Goal: Transaction & Acquisition: Register for event/course

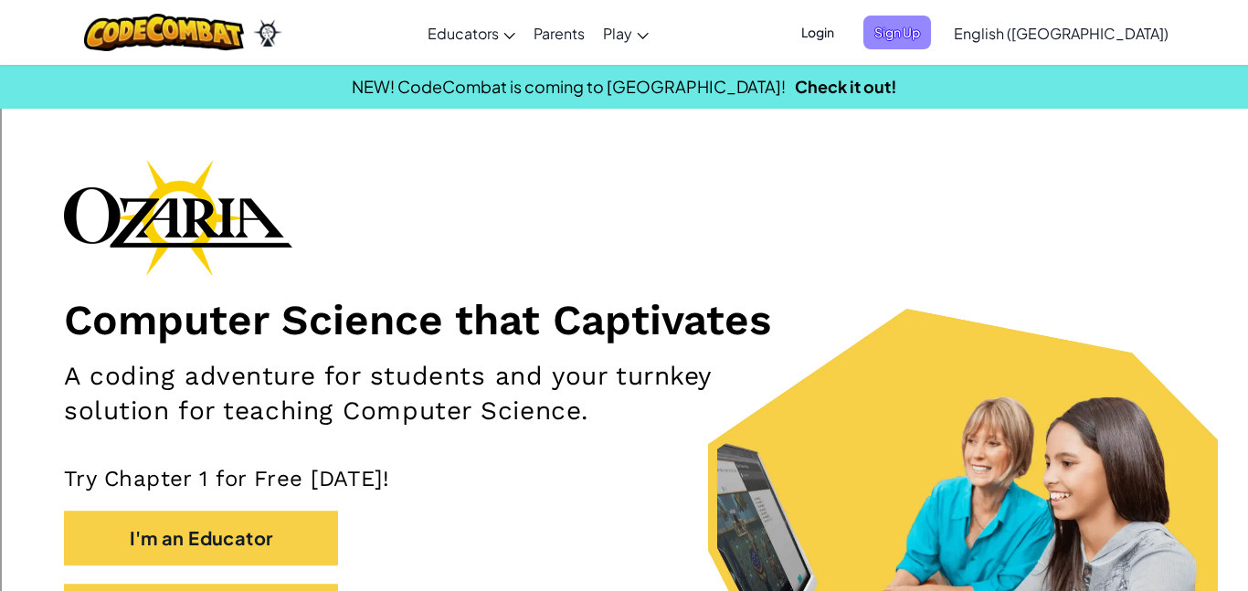
click at [931, 29] on span "Sign Up" at bounding box center [897, 33] width 68 height 34
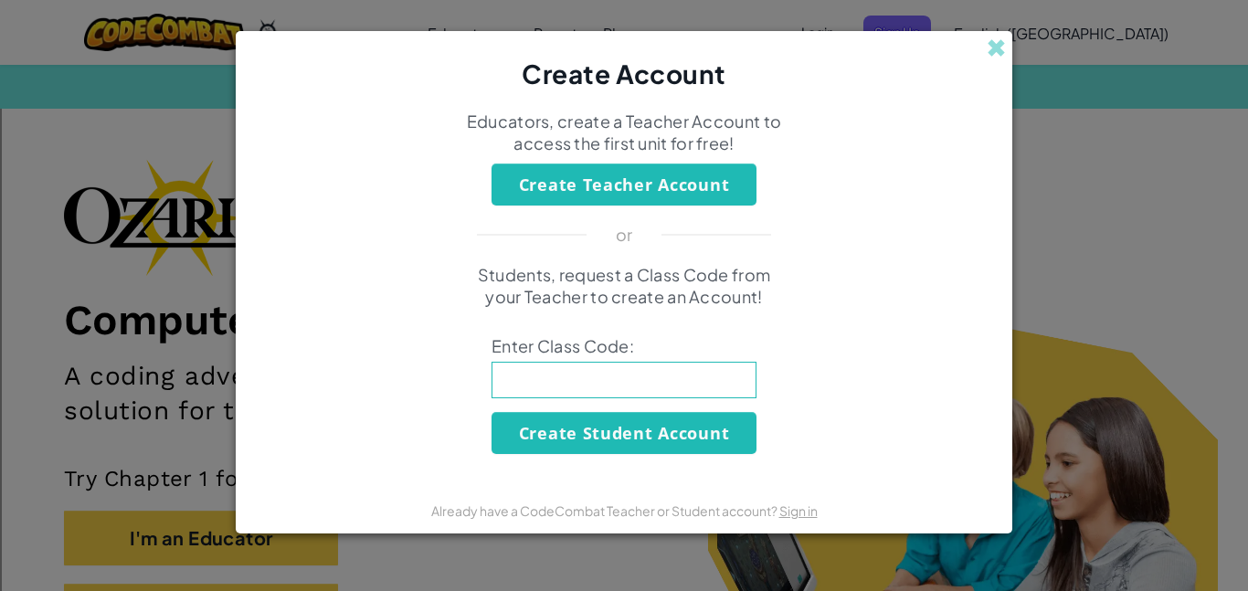
click at [556, 388] on input at bounding box center [623, 380] width 265 height 37
type input "t"
type input "i"
type input "b"
type input "]"
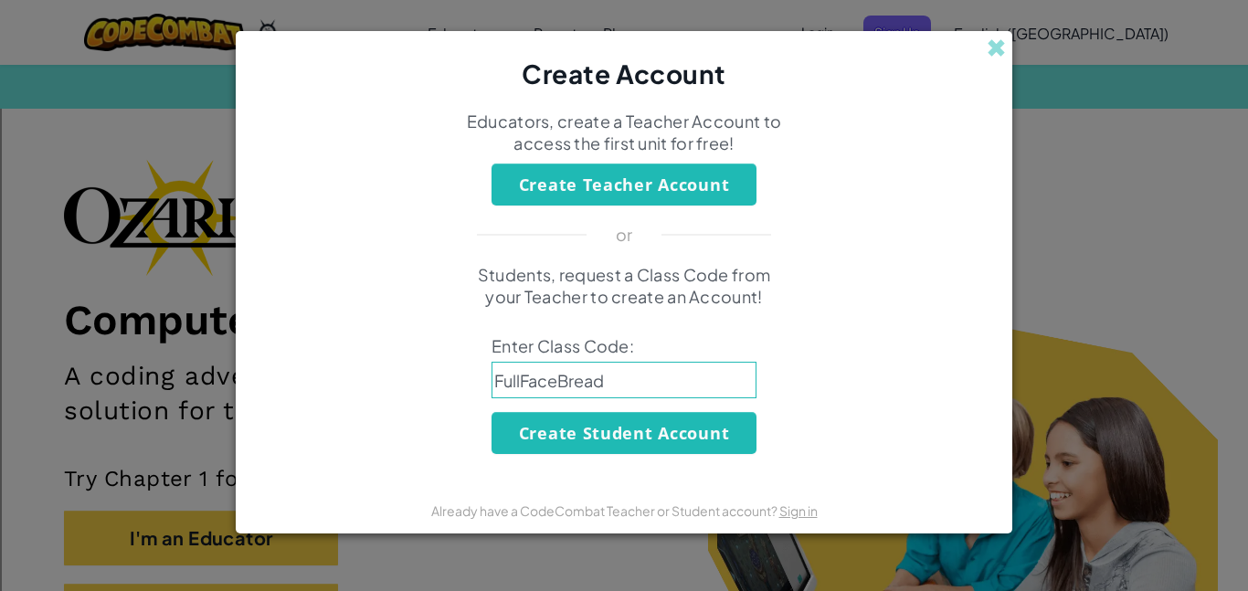
type input "FullFaceBread"
click at [595, 438] on button "Create Student Account" at bounding box center [623, 433] width 265 height 42
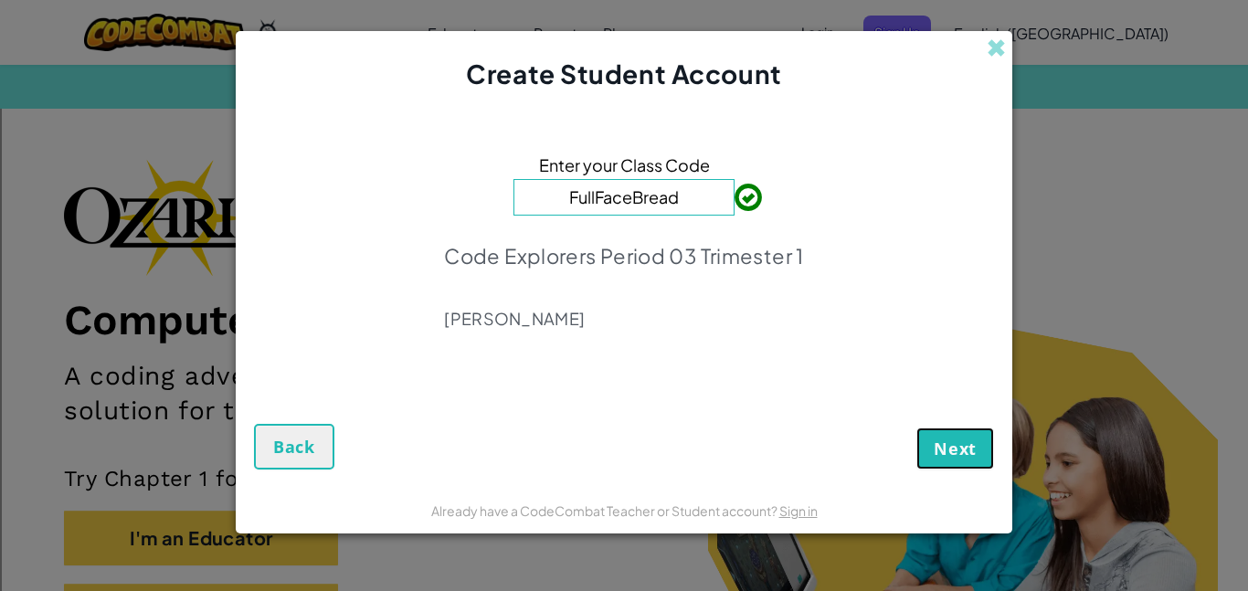
click at [934, 432] on button "Next" at bounding box center [955, 448] width 78 height 42
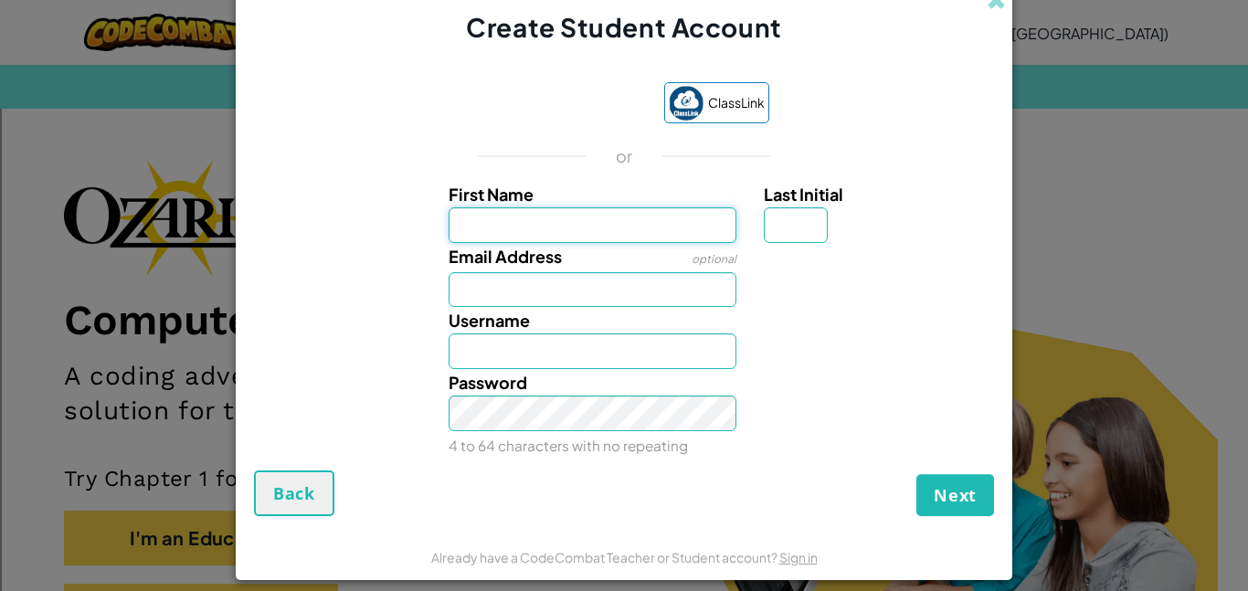
click at [669, 241] on input "First Name" at bounding box center [592, 225] width 289 height 36
type input "Emmi"
click at [646, 296] on input "Email Address" at bounding box center [592, 290] width 289 height 36
type input "Emmi"
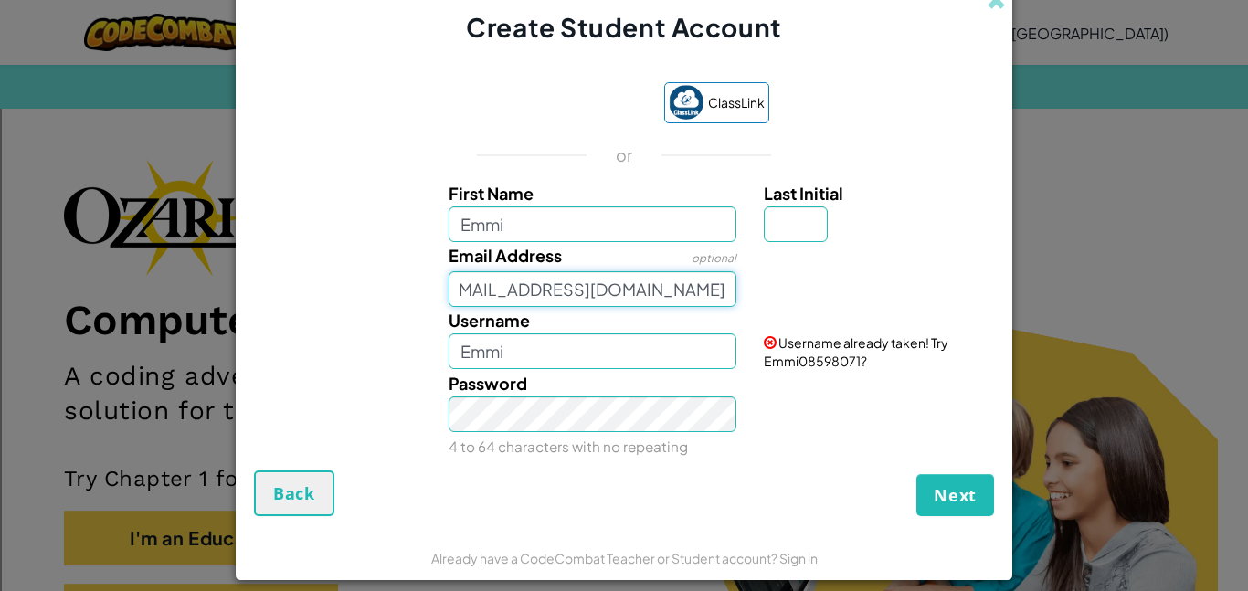
scroll to position [0, 55]
type input "[EMAIL_ADDRESS][DOMAIN_NAME]"
click at [551, 346] on input "Emmi" at bounding box center [592, 351] width 289 height 36
type input "Emmi31740"
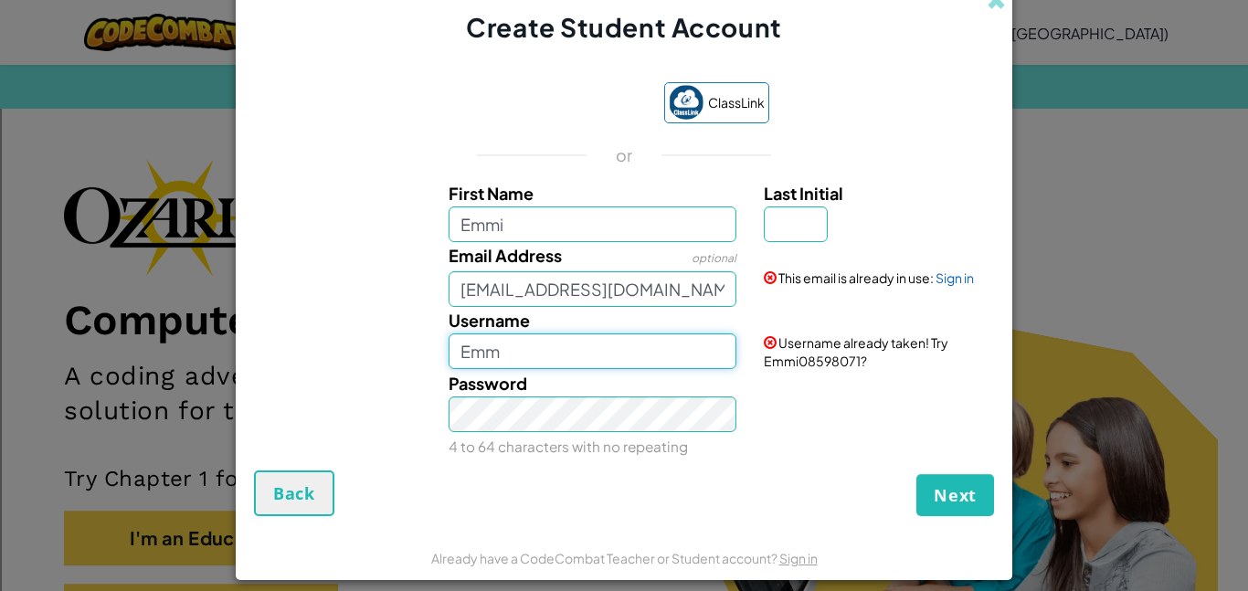
type input "Emmi"
click at [796, 222] on input "Last Initial" at bounding box center [796, 224] width 64 height 36
drag, startPoint x: 776, startPoint y: 205, endPoint x: 753, endPoint y: 206, distance: 23.8
click at [753, 206] on div "Last Initial B" at bounding box center [876, 211] width 253 height 62
type input "B"
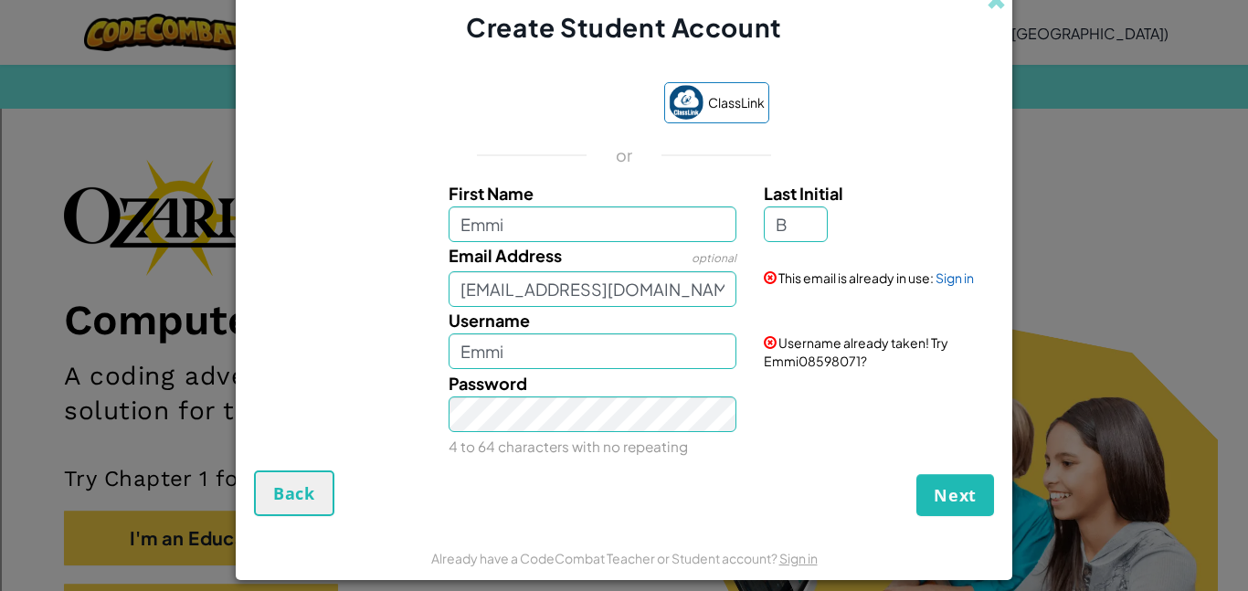
type input "EmmiB"
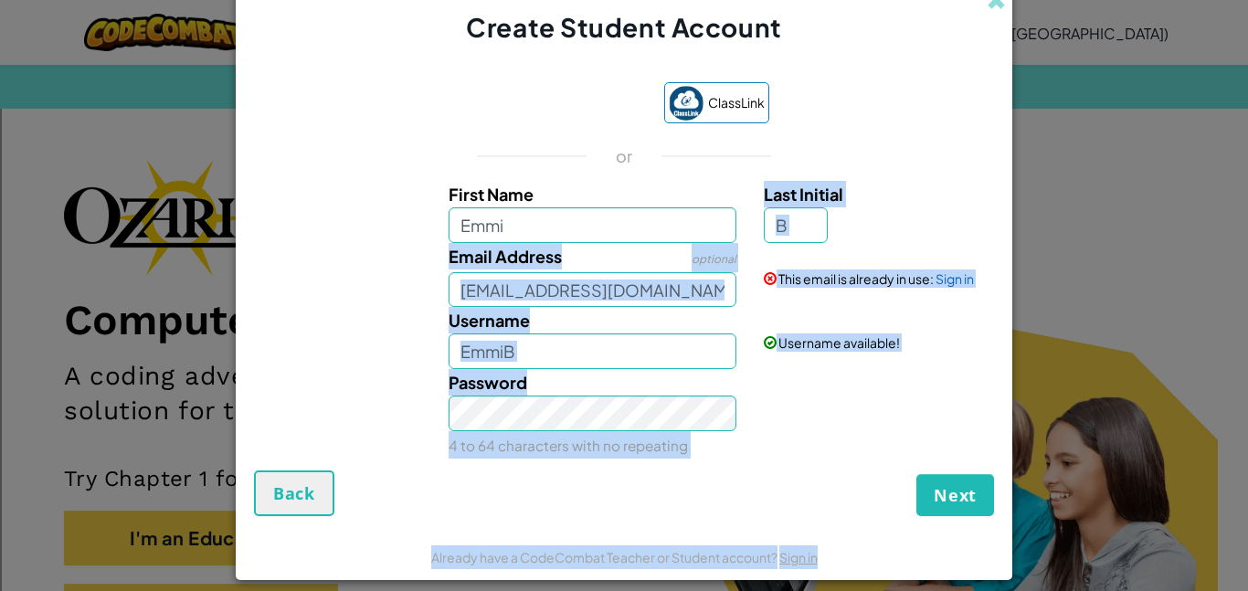
scroll to position [16, 0]
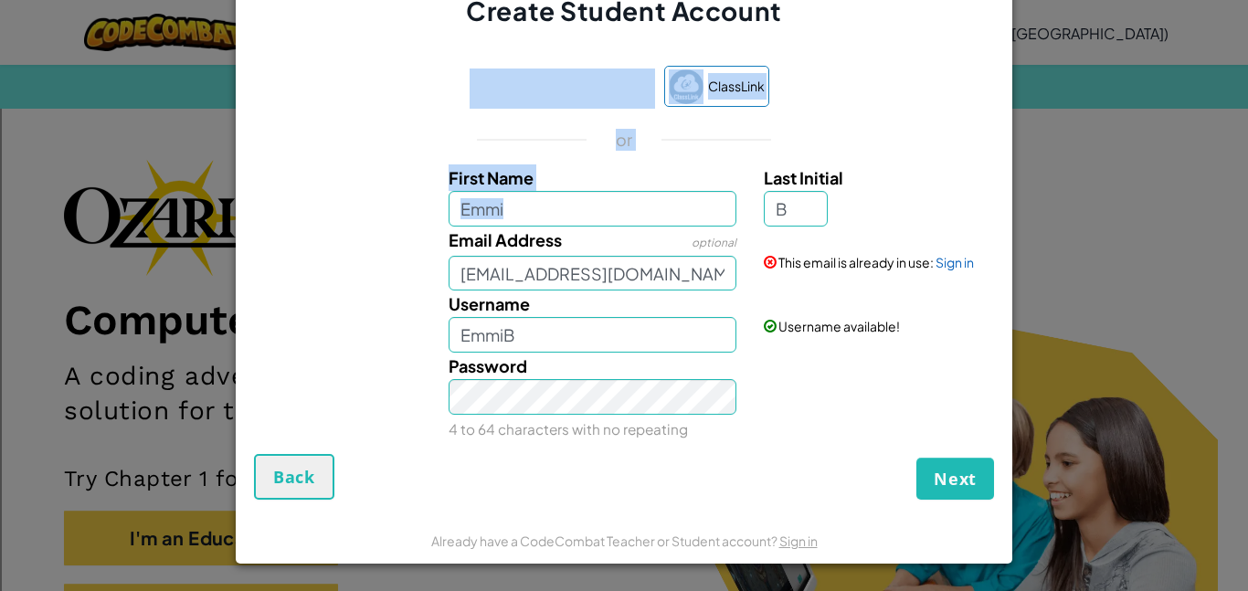
drag, startPoint x: 753, startPoint y: 206, endPoint x: 512, endPoint y: 68, distance: 277.0
click at [48, 6] on div "Create Student Account ClassLink or First Name [PERSON_NAME] Last Initial B Ema…" at bounding box center [624, 295] width 1248 height 591
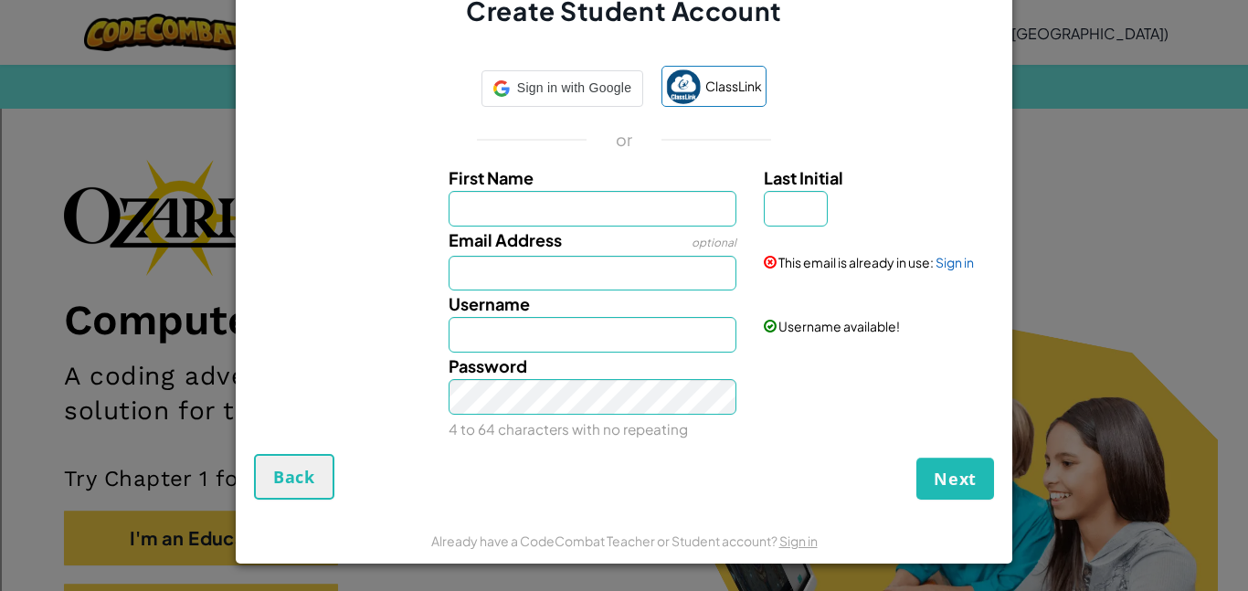
scroll to position [0, 0]
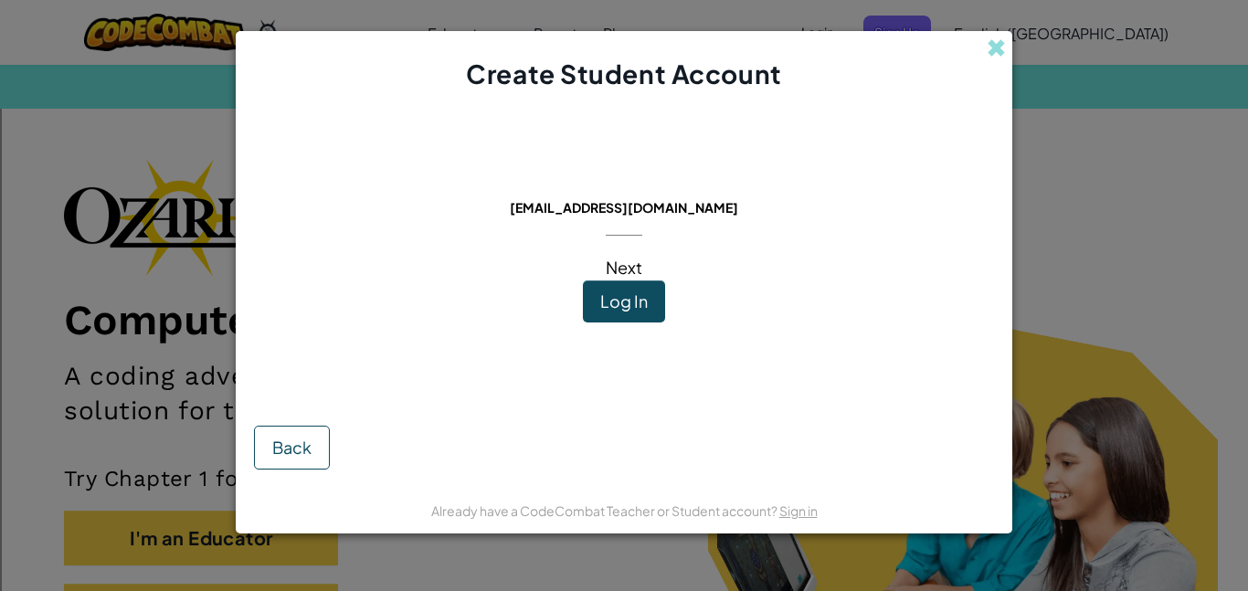
click at [652, 297] on button "Log In" at bounding box center [624, 301] width 82 height 42
